Goal: Information Seeking & Learning: Find contact information

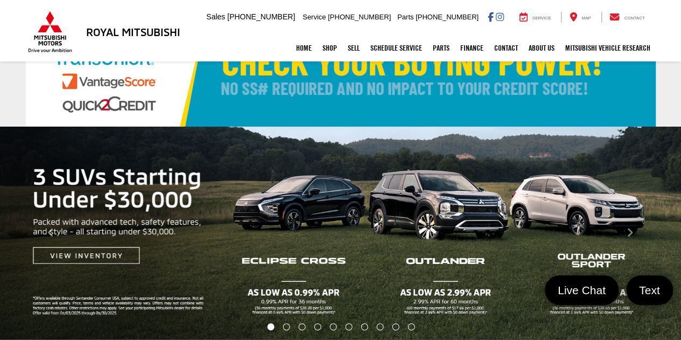
scroll to position [54, 0]
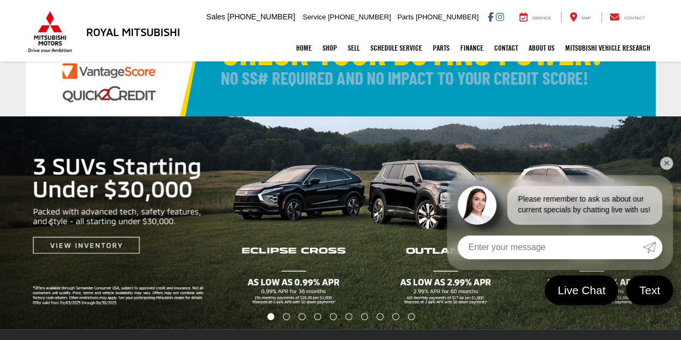
click at [665, 164] on link "✕" at bounding box center [666, 163] width 13 height 13
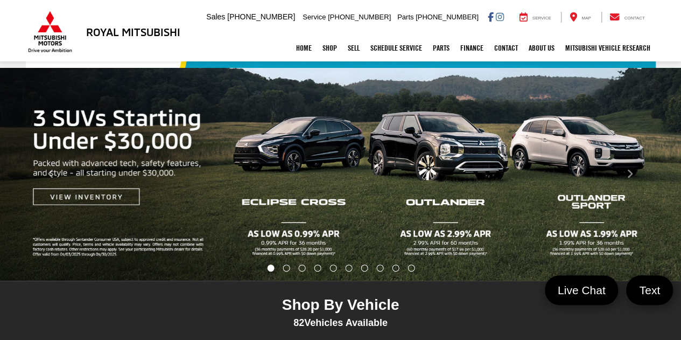
scroll to position [108, 0]
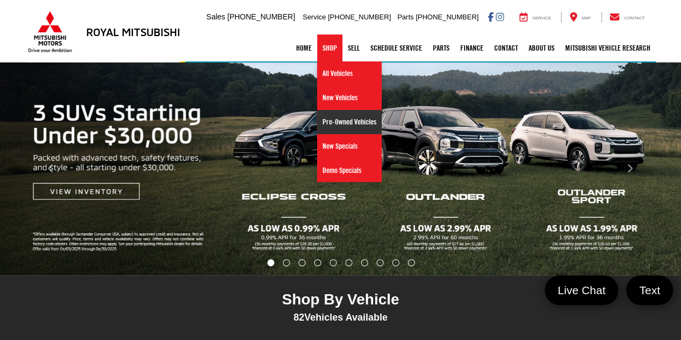
click at [339, 118] on link "Pre-Owned Vehicles" at bounding box center [349, 122] width 65 height 24
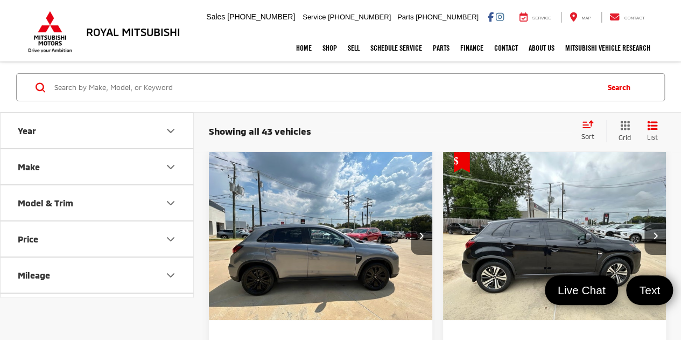
click at [173, 201] on icon "Model & Trim" at bounding box center [170, 202] width 13 height 13
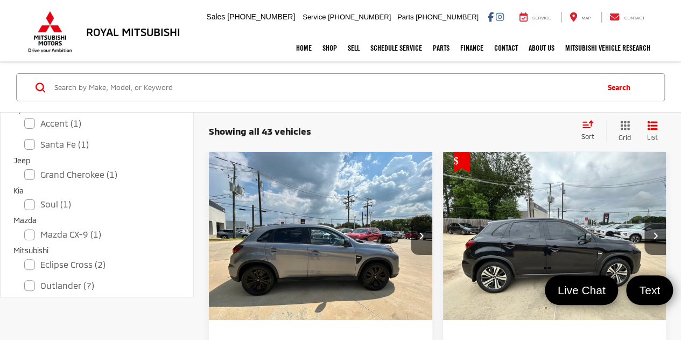
scroll to position [323, 0]
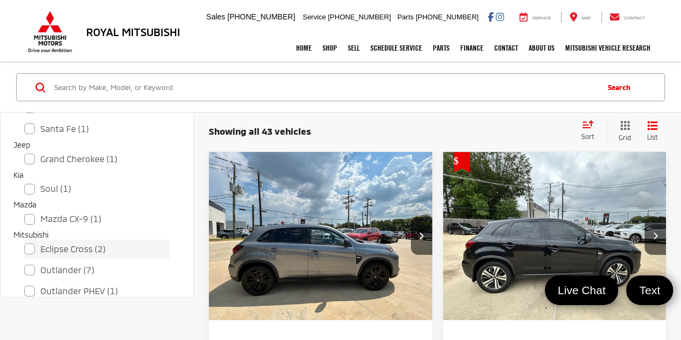
click at [59, 248] on label "Eclipse Cross (2)" at bounding box center [96, 249] width 145 height 19
click at [25, 242] on input "Eclipse Cross (2)" at bounding box center [24, 242] width 1 height 1
checkbox input "true"
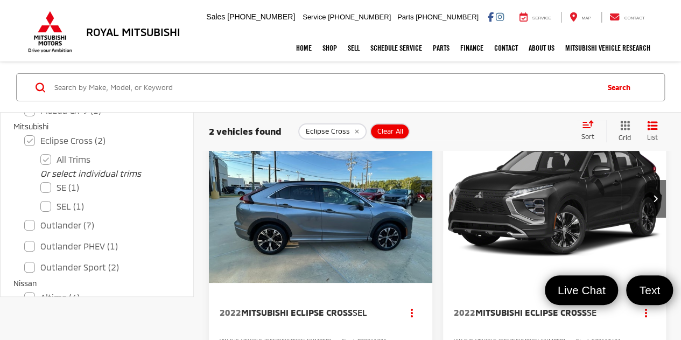
scroll to position [54, 0]
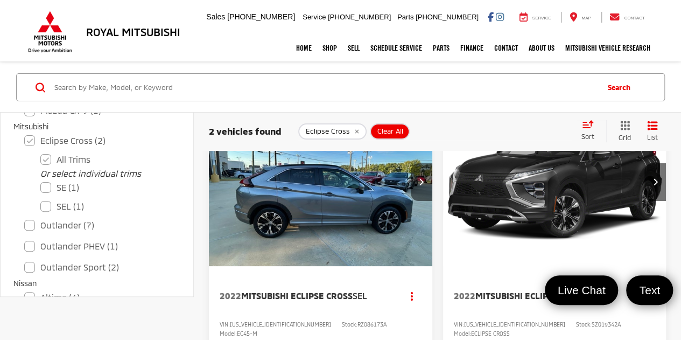
click at [419, 183] on icon "Next image" at bounding box center [421, 182] width 5 height 8
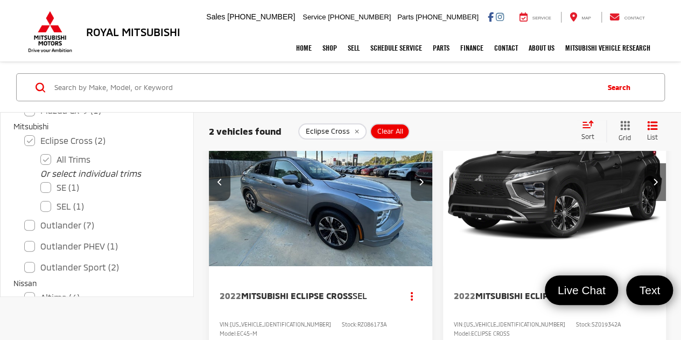
click at [419, 183] on icon "Next image" at bounding box center [421, 182] width 5 height 8
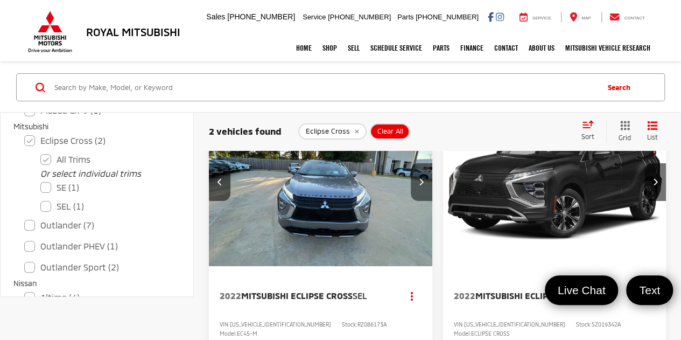
click at [419, 183] on icon "Next image" at bounding box center [421, 182] width 5 height 8
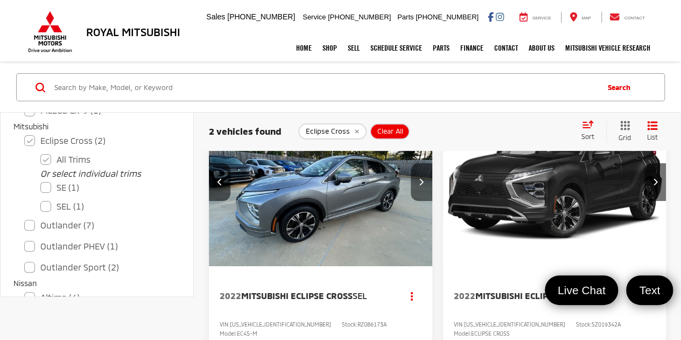
click at [419, 183] on icon "Next image" at bounding box center [421, 182] width 5 height 8
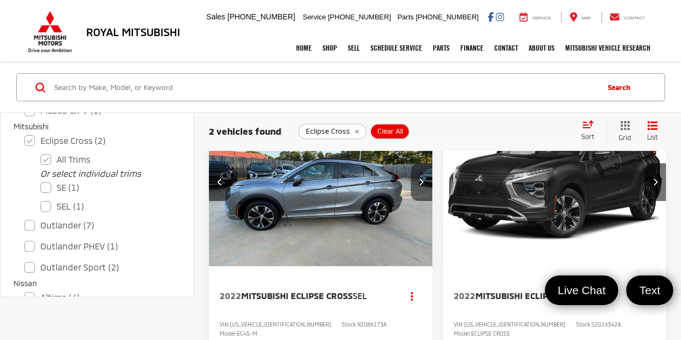
click at [419, 183] on icon "Next image" at bounding box center [421, 182] width 5 height 8
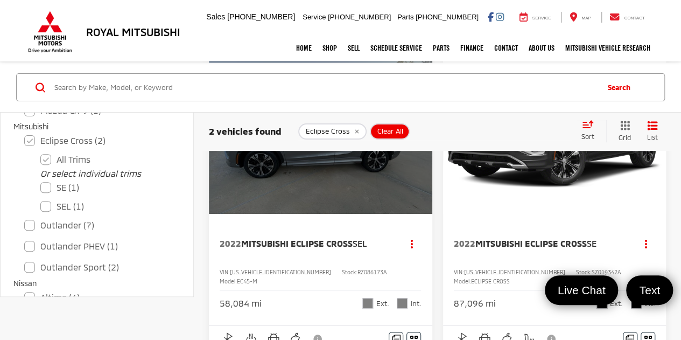
scroll to position [0, 0]
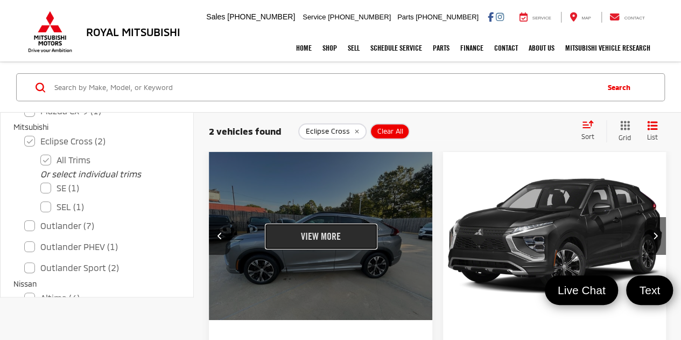
click at [323, 233] on button "View More" at bounding box center [321, 236] width 114 height 27
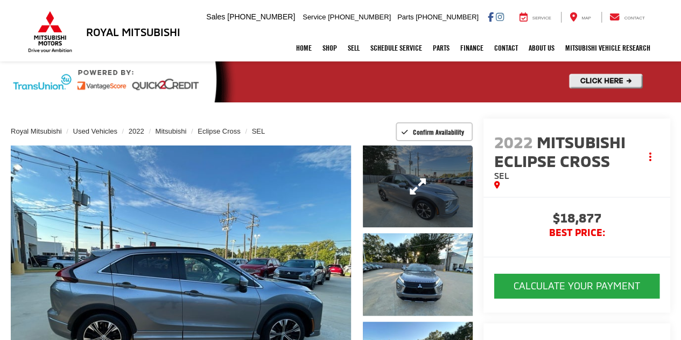
scroll to position [108, 0]
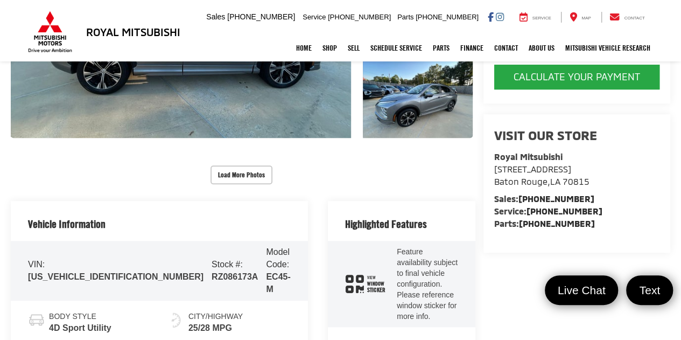
click at [236, 165] on button "Load More Photos" at bounding box center [241, 174] width 62 height 19
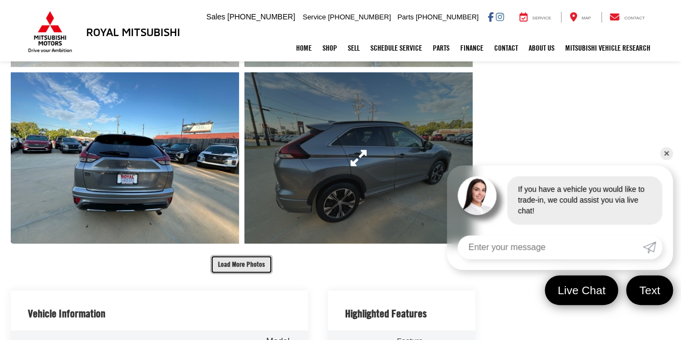
scroll to position [537, 0]
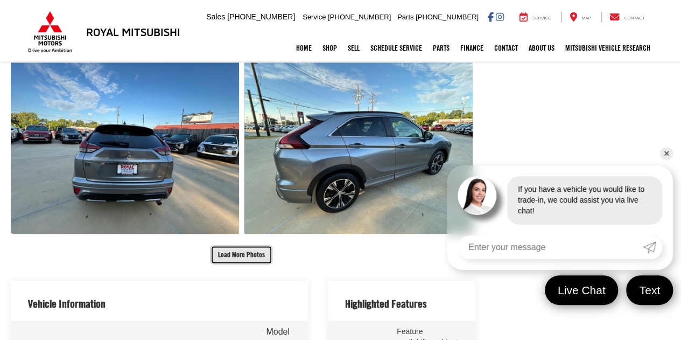
click at [239, 245] on button "Load More Photos" at bounding box center [241, 254] width 62 height 19
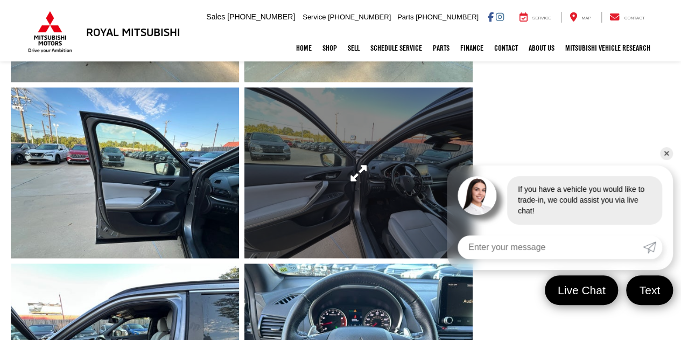
scroll to position [699, 0]
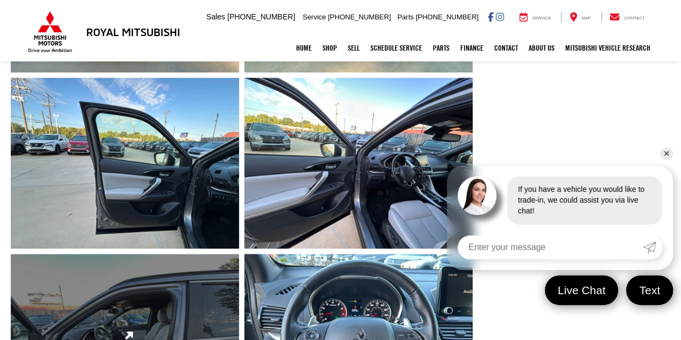
click at [171, 255] on link "Expand Photo 10" at bounding box center [125, 338] width 228 height 171
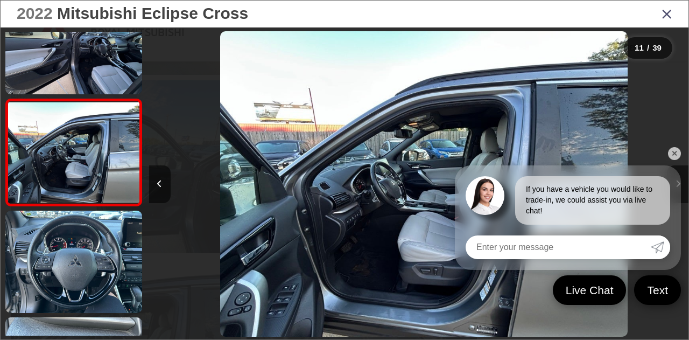
scroll to position [0, 5398]
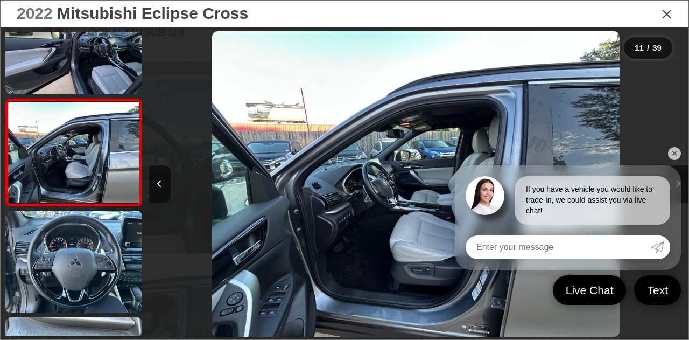
click at [676, 152] on link "✕" at bounding box center [674, 153] width 13 height 13
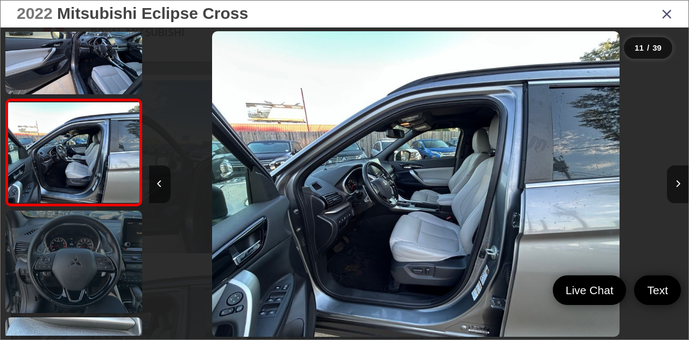
click at [93, 240] on link at bounding box center [73, 261] width 137 height 102
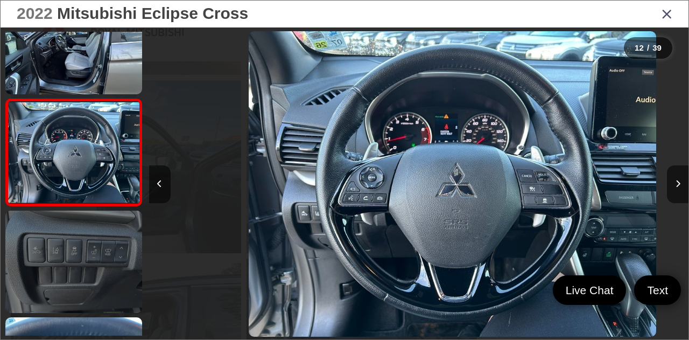
scroll to position [0, 5938]
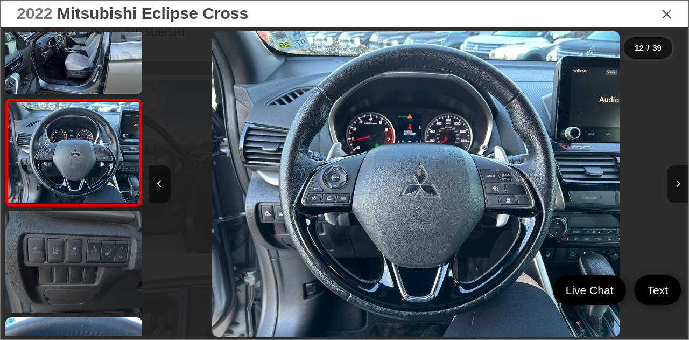
click at [105, 247] on link at bounding box center [73, 261] width 137 height 102
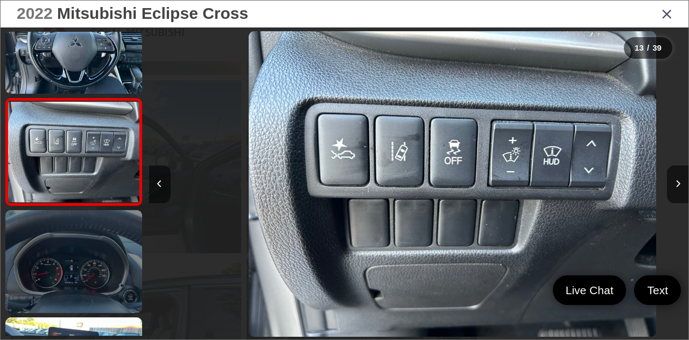
scroll to position [0, 6477]
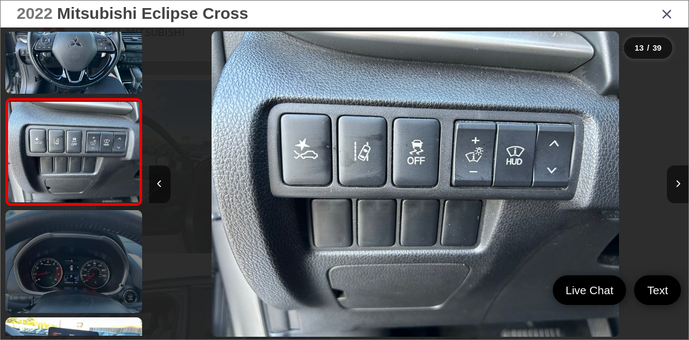
click at [95, 272] on link at bounding box center [73, 261] width 137 height 102
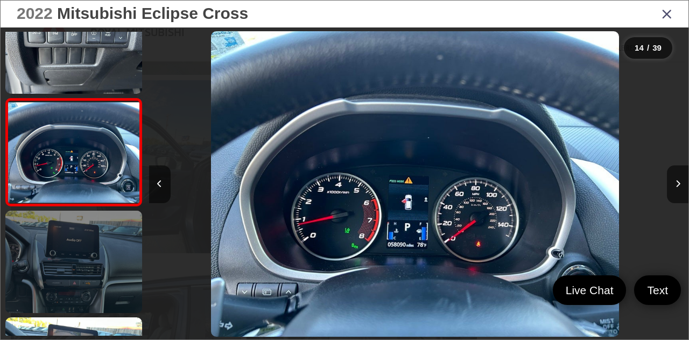
scroll to position [1375, 0]
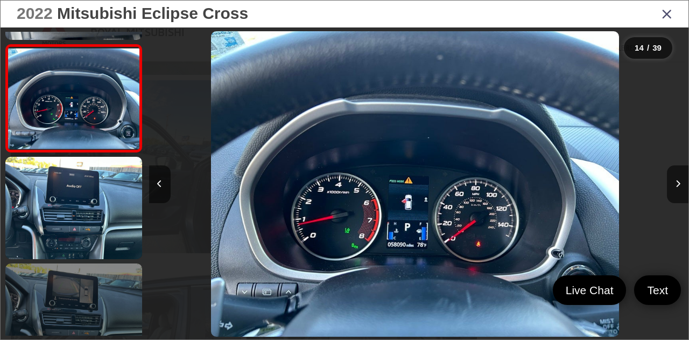
click at [94, 281] on link at bounding box center [73, 314] width 137 height 102
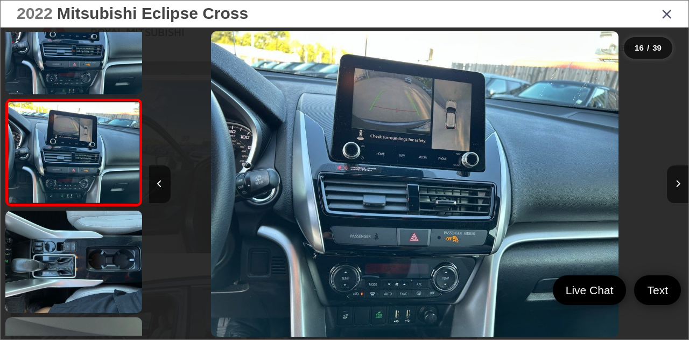
scroll to position [0, 8097]
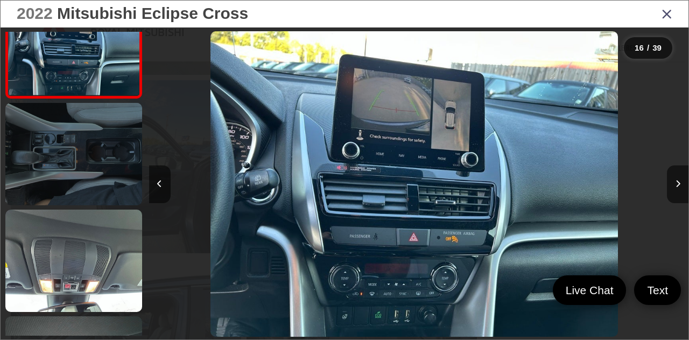
click at [93, 171] on link at bounding box center [73, 154] width 137 height 102
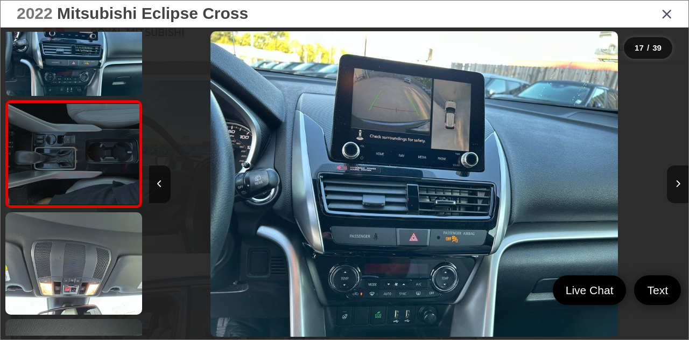
scroll to position [0, 0]
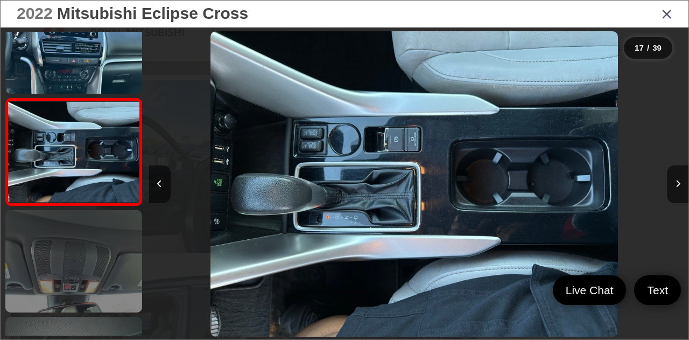
click at [87, 240] on link at bounding box center [73, 261] width 137 height 102
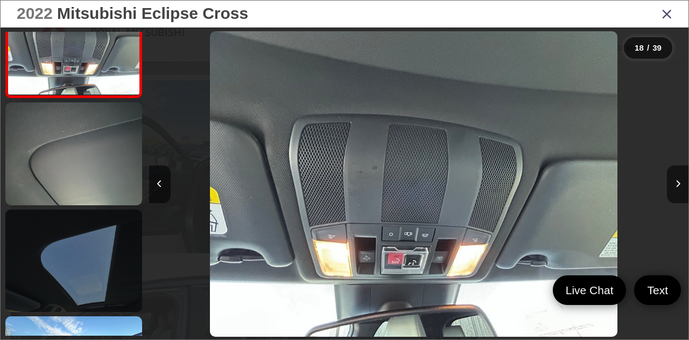
click at [92, 256] on link at bounding box center [73, 260] width 137 height 102
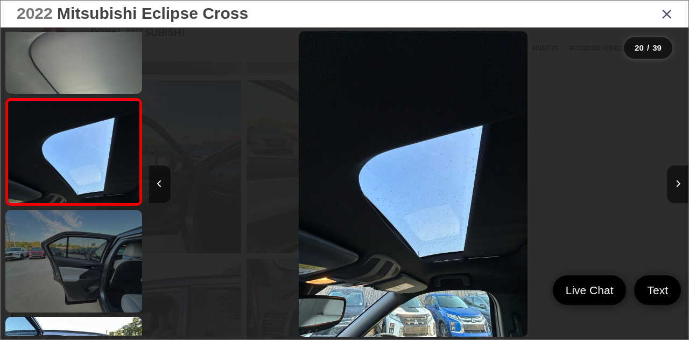
click at [82, 271] on link at bounding box center [73, 261] width 137 height 102
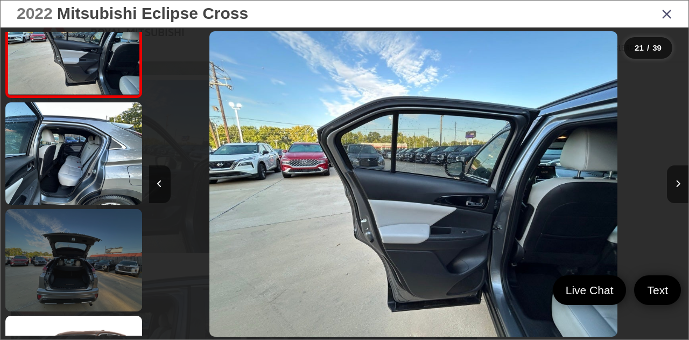
click at [99, 265] on link at bounding box center [73, 260] width 137 height 102
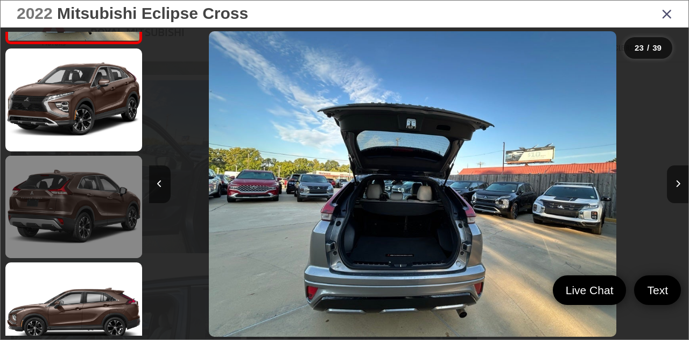
click at [94, 215] on link at bounding box center [73, 207] width 137 height 102
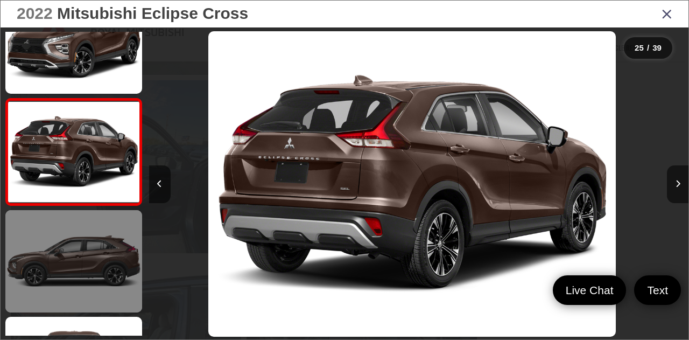
click at [98, 260] on link at bounding box center [73, 261] width 137 height 102
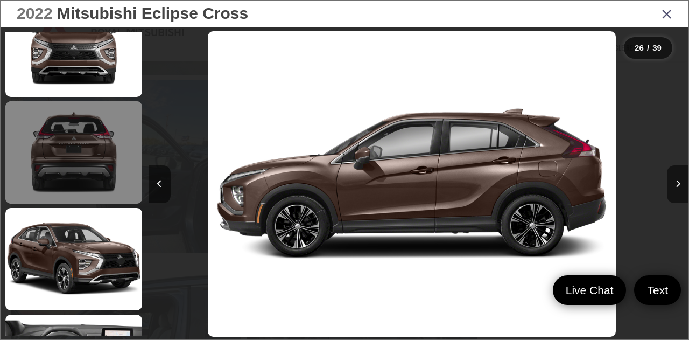
click at [89, 164] on link at bounding box center [73, 152] width 137 height 102
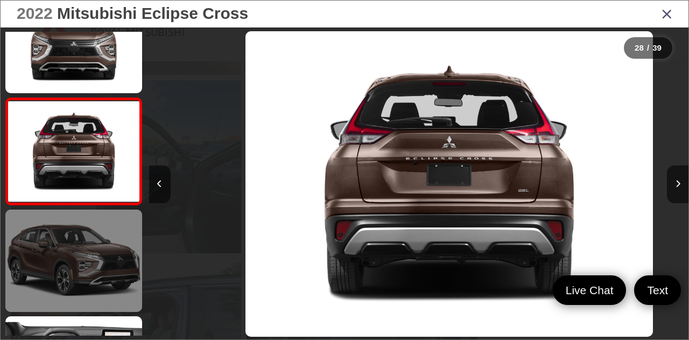
click at [76, 236] on link at bounding box center [73, 260] width 137 height 102
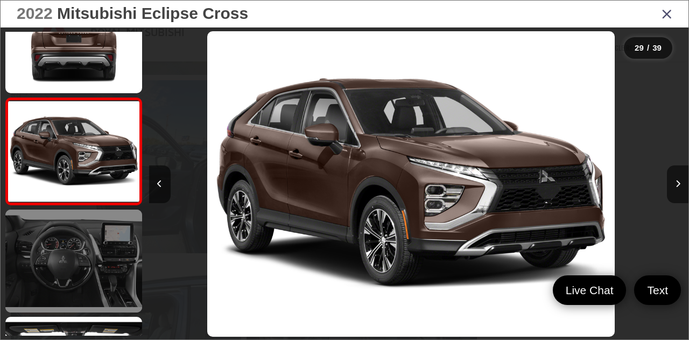
click at [80, 245] on link at bounding box center [73, 260] width 137 height 102
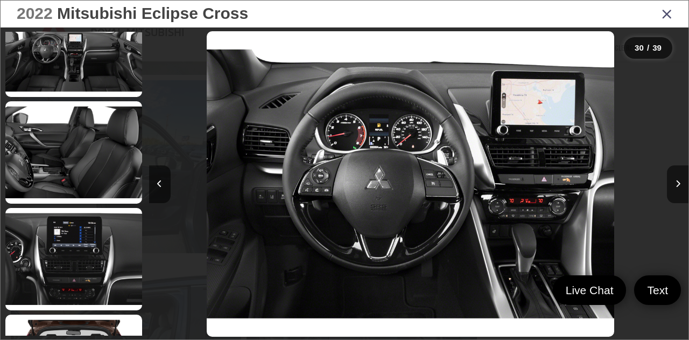
click at [675, 11] on div "2022 Mitsubishi Eclipse Cross" at bounding box center [345, 14] width 688 height 27
click at [667, 13] on icon "Close gallery" at bounding box center [666, 13] width 11 height 14
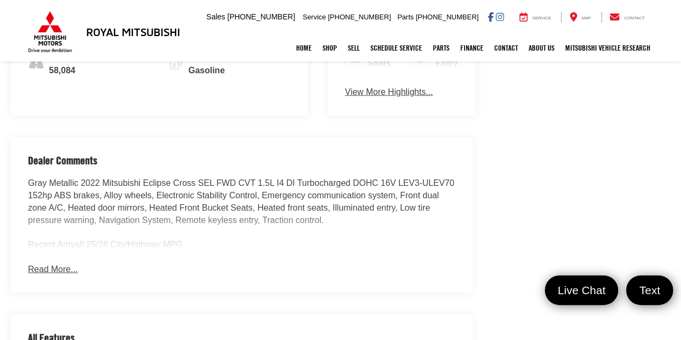
click at [43, 263] on button "Read More..." at bounding box center [53, 269] width 50 height 12
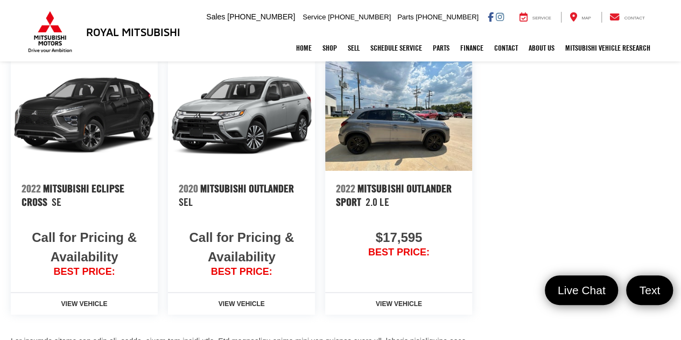
scroll to position [1829, 0]
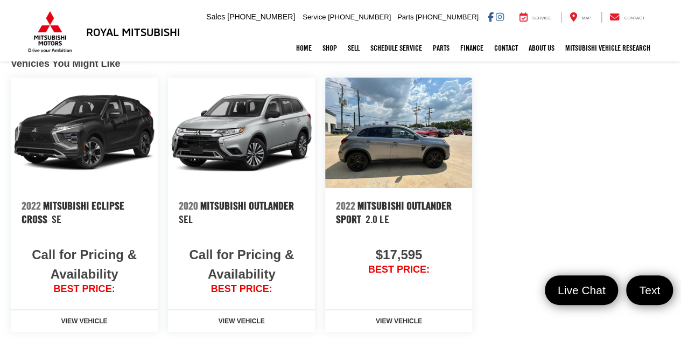
click at [385, 108] on img at bounding box center [398, 133] width 147 height 110
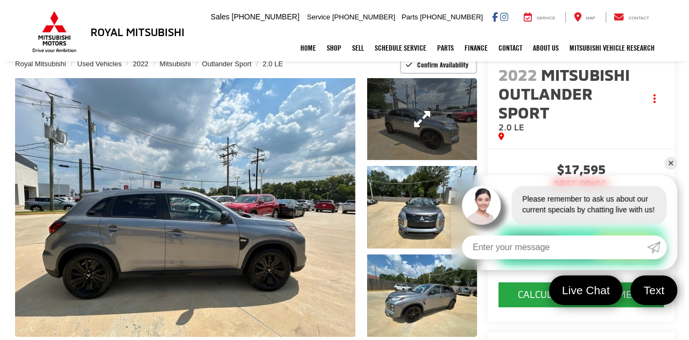
scroll to position [54, 0]
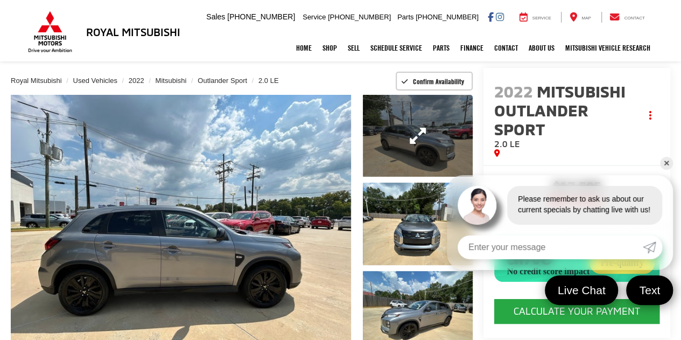
click at [387, 147] on link "Expand Photo 1" at bounding box center [418, 136] width 110 height 82
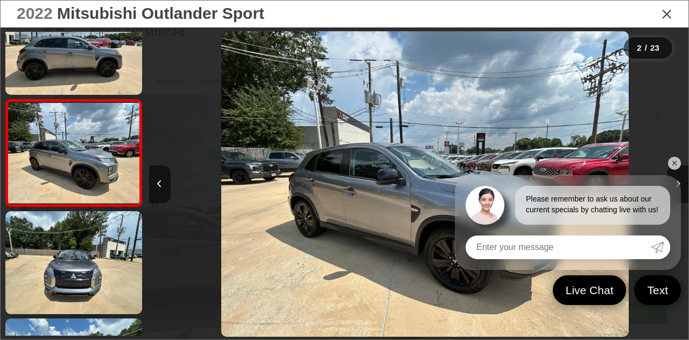
scroll to position [0, 539]
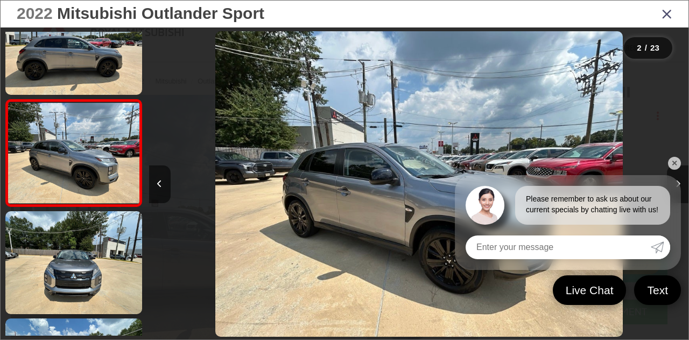
click at [675, 164] on link "✕" at bounding box center [674, 163] width 13 height 13
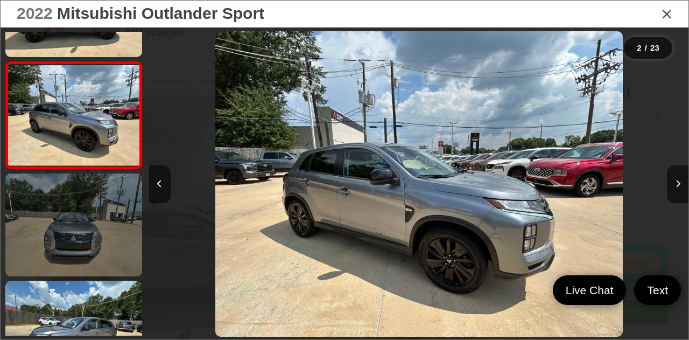
scroll to position [94, 0]
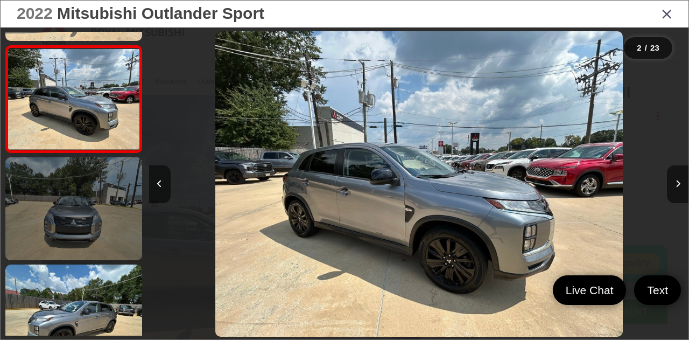
click at [103, 203] on link at bounding box center [73, 208] width 137 height 102
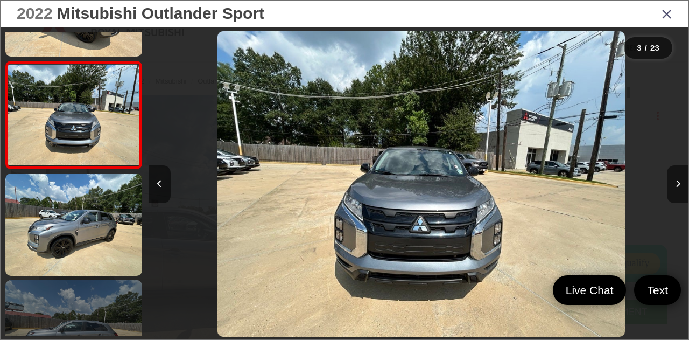
scroll to position [0, 1080]
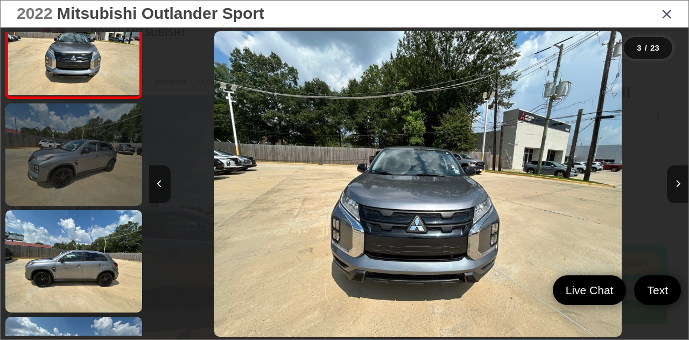
click at [94, 184] on link at bounding box center [73, 154] width 137 height 102
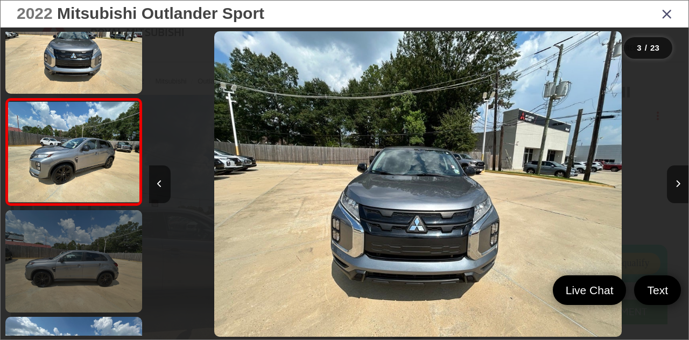
scroll to position [253, 0]
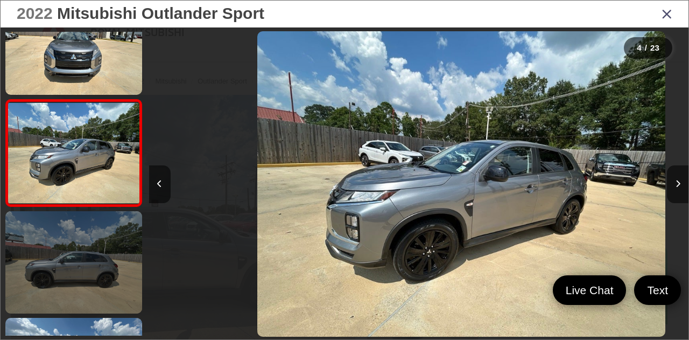
click at [98, 278] on link at bounding box center [73, 262] width 137 height 102
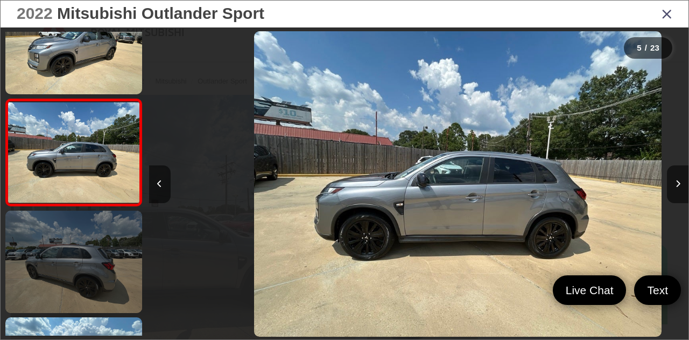
scroll to position [0, 0]
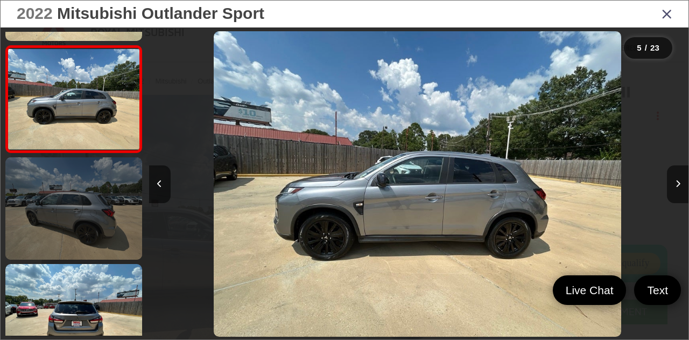
click at [79, 222] on link at bounding box center [73, 208] width 137 height 102
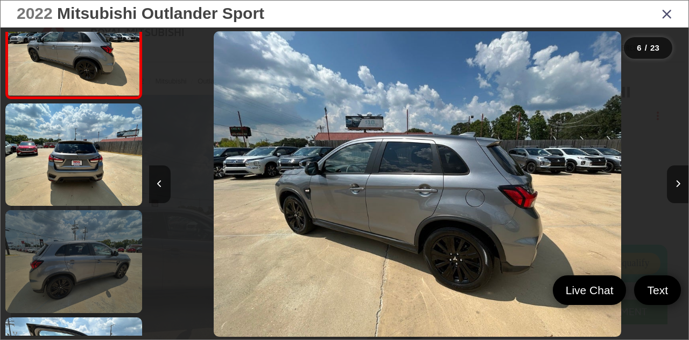
click at [91, 243] on link at bounding box center [73, 261] width 137 height 102
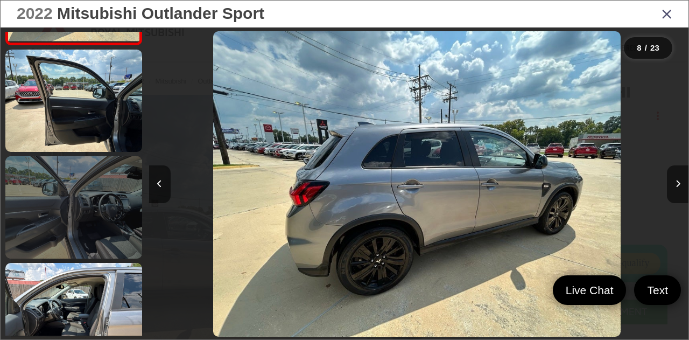
click at [94, 198] on link at bounding box center [73, 207] width 137 height 102
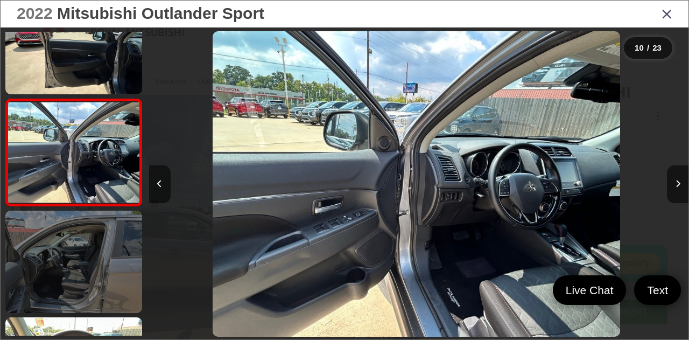
click at [107, 234] on link at bounding box center [73, 261] width 137 height 102
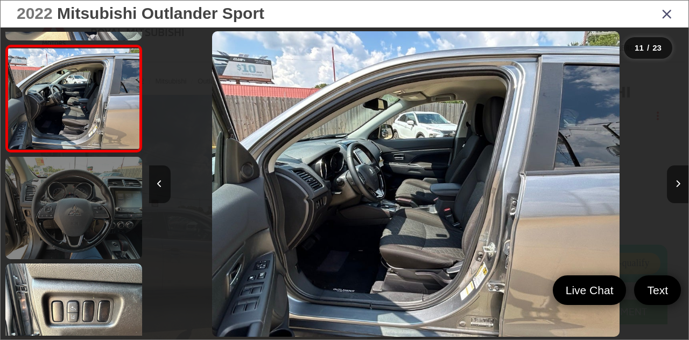
click at [105, 232] on link at bounding box center [73, 208] width 137 height 102
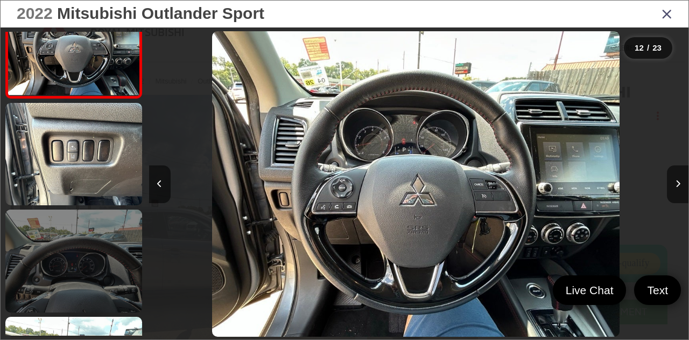
click at [99, 246] on link at bounding box center [73, 260] width 137 height 102
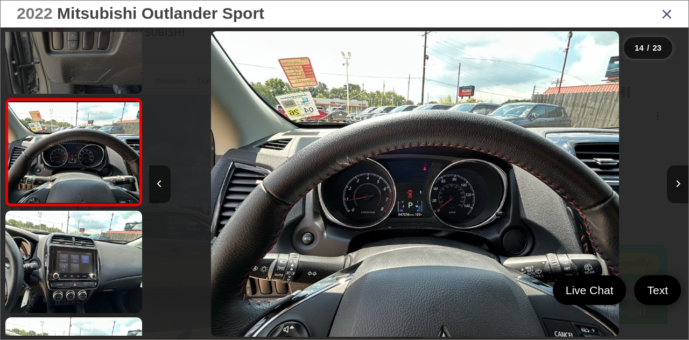
click at [89, 75] on link at bounding box center [73, 42] width 137 height 102
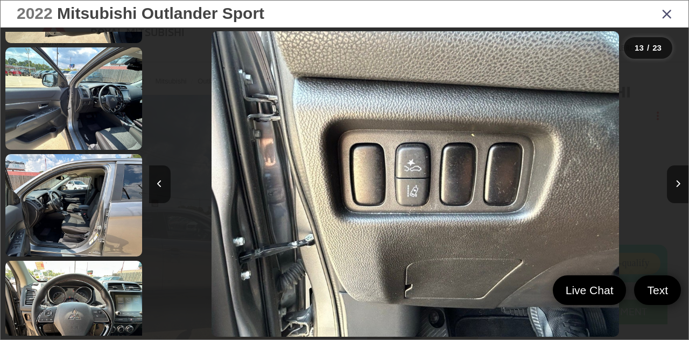
click at [665, 15] on icon "Close gallery" at bounding box center [666, 13] width 11 height 14
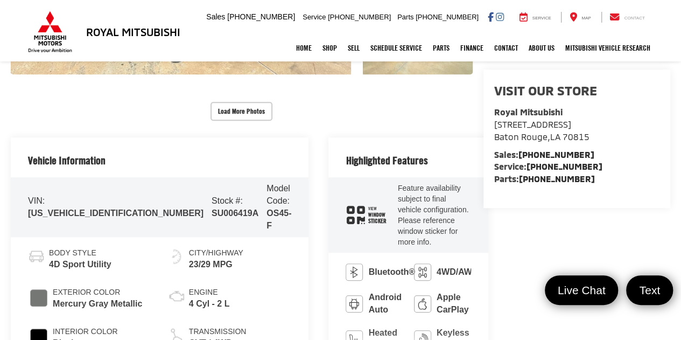
click at [640, 18] on span "Contact" at bounding box center [634, 18] width 20 height 5
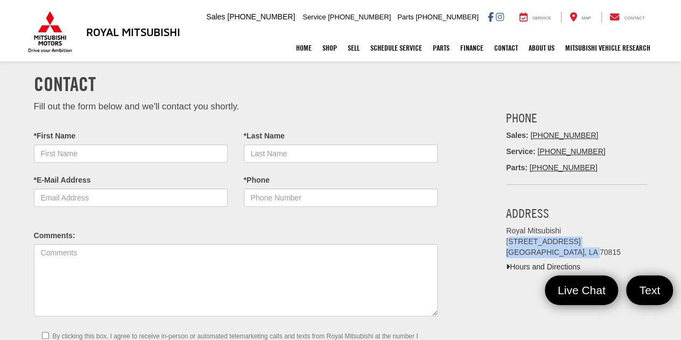
drag, startPoint x: 508, startPoint y: 238, endPoint x: 594, endPoint y: 252, distance: 87.7
click at [594, 252] on address "Royal Mitsubishi [STREET_ADDRESS]" at bounding box center [577, 242] width 142 height 32
click at [593, 234] on address "Royal Mitsubishi [STREET_ADDRESS]" at bounding box center [577, 242] width 142 height 32
drag, startPoint x: 508, startPoint y: 242, endPoint x: 593, endPoint y: 252, distance: 85.6
click at [593, 252] on address "Royal Mitsubishi [STREET_ADDRESS]" at bounding box center [577, 242] width 142 height 32
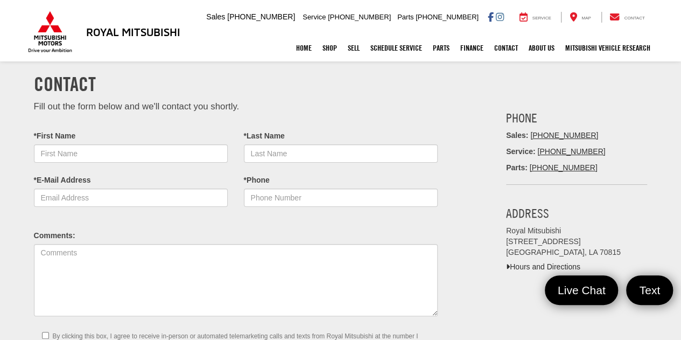
click at [501, 224] on div "Address Royal Mitsubishi [STREET_ADDRESS] Hours and Directions" at bounding box center [577, 233] width 158 height 77
drag, startPoint x: 506, startPoint y: 242, endPoint x: 610, endPoint y: 251, distance: 104.8
click at [610, 251] on address "Royal Mitsubishi [STREET_ADDRESS]" at bounding box center [577, 242] width 142 height 32
click at [600, 214] on h3 "Address" at bounding box center [577, 213] width 142 height 14
drag, startPoint x: 508, startPoint y: 243, endPoint x: 569, endPoint y: 251, distance: 62.4
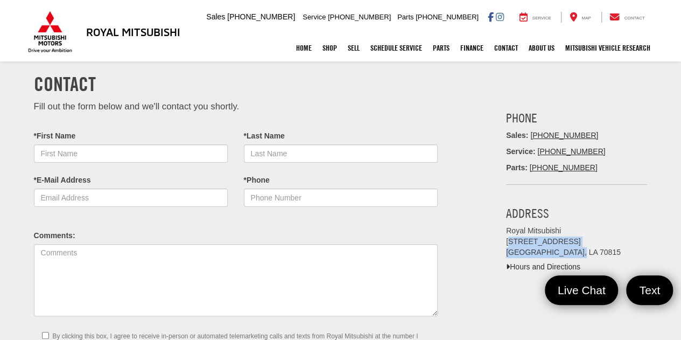
click at [569, 251] on address "Royal Mitsubishi [STREET_ADDRESS]" at bounding box center [577, 242] width 142 height 32
click at [547, 265] on link "Hours and Directions" at bounding box center [543, 266] width 74 height 9
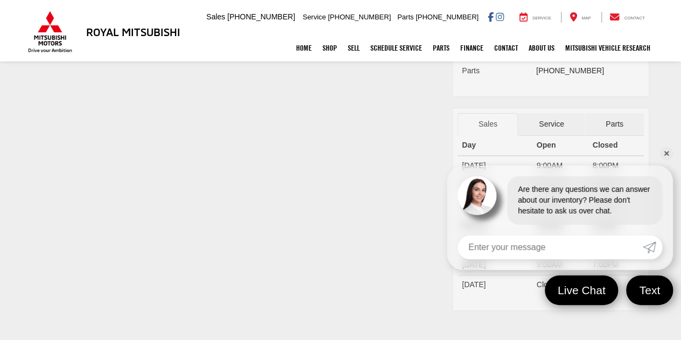
scroll to position [54, 0]
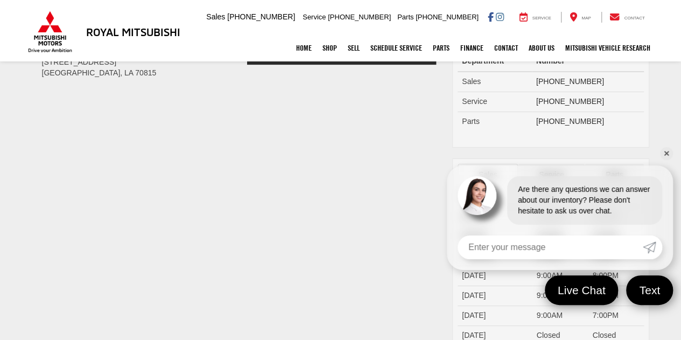
click at [666, 156] on link "✕" at bounding box center [666, 153] width 13 height 13
